Goal: Task Accomplishment & Management: Manage account settings

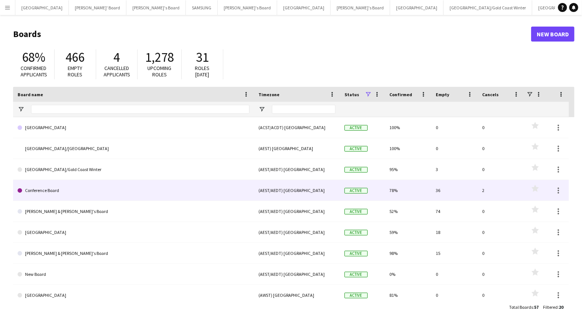
click at [107, 190] on link "Conference Board" at bounding box center [134, 190] width 232 height 21
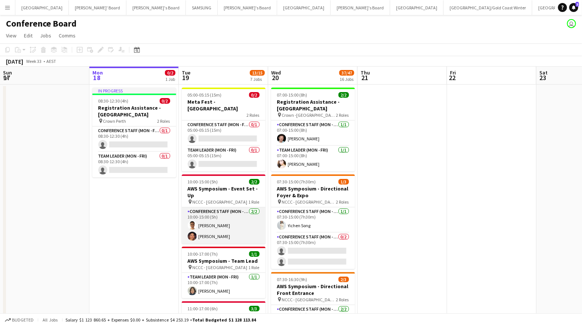
click at [196, 225] on app-card-role "Conference Staff (Mon - Fri) [DATE] 10:00-15:00 (5h) [PERSON_NAME] [PERSON_NAME]" at bounding box center [224, 225] width 84 height 36
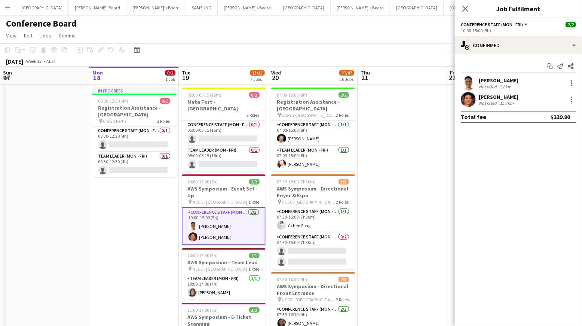
click at [469, 100] on app-user-avatar at bounding box center [468, 99] width 15 height 15
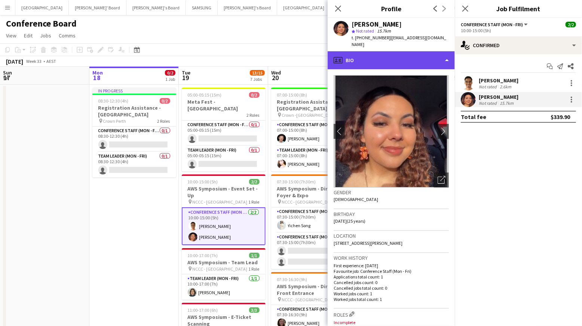
click at [409, 52] on div "profile Bio" at bounding box center [391, 60] width 127 height 18
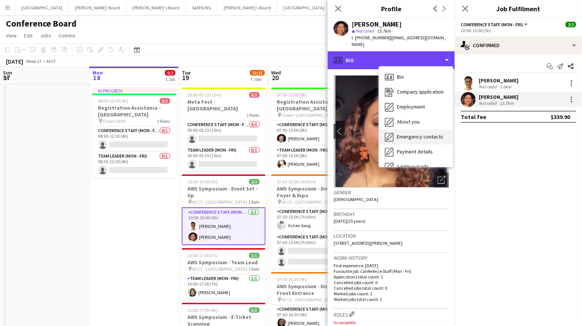
scroll to position [55, 0]
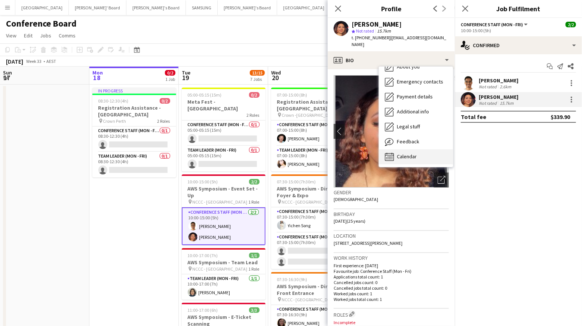
click at [415, 153] on span "Calendar" at bounding box center [407, 156] width 20 height 7
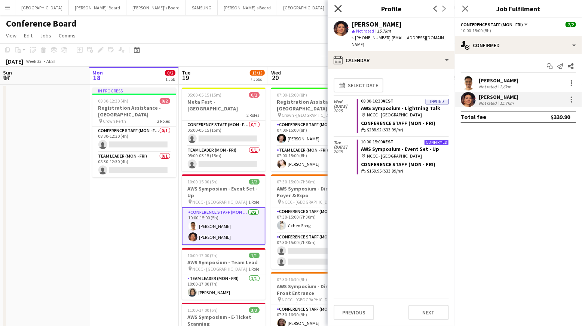
click at [336, 8] on icon "Close pop-in" at bounding box center [338, 8] width 7 height 7
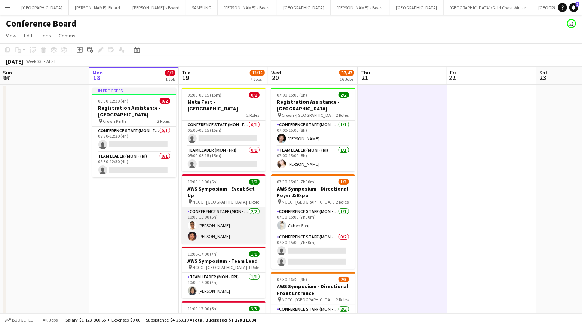
click at [195, 232] on app-user-avatar at bounding box center [192, 236] width 9 height 9
